Goal: Find specific page/section: Find specific page/section

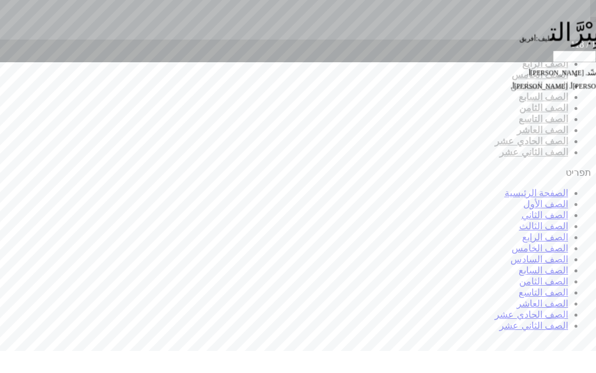
click at [590, 42] on span at bounding box center [593, 29] width 6 height 25
